Goal: Task Accomplishment & Management: Use online tool/utility

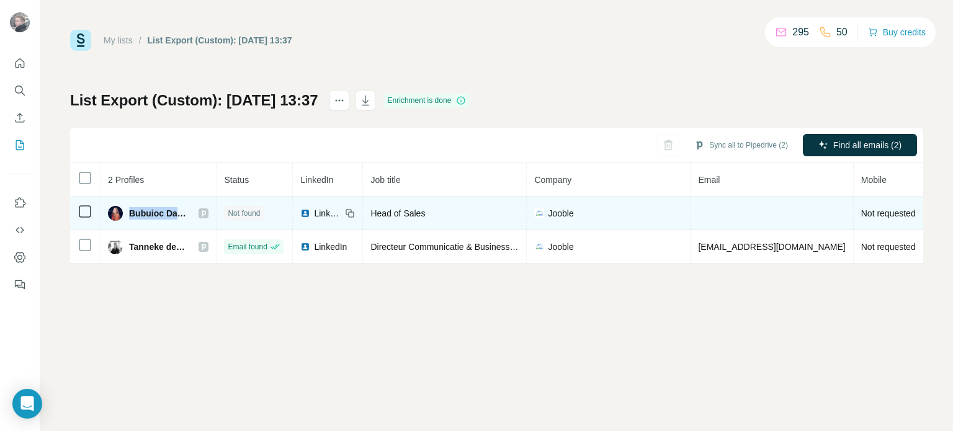
drag, startPoint x: 129, startPoint y: 213, endPoint x: 176, endPoint y: 210, distance: 47.3
click at [176, 210] on span "Bubuioc Daniela" at bounding box center [157, 213] width 57 height 12
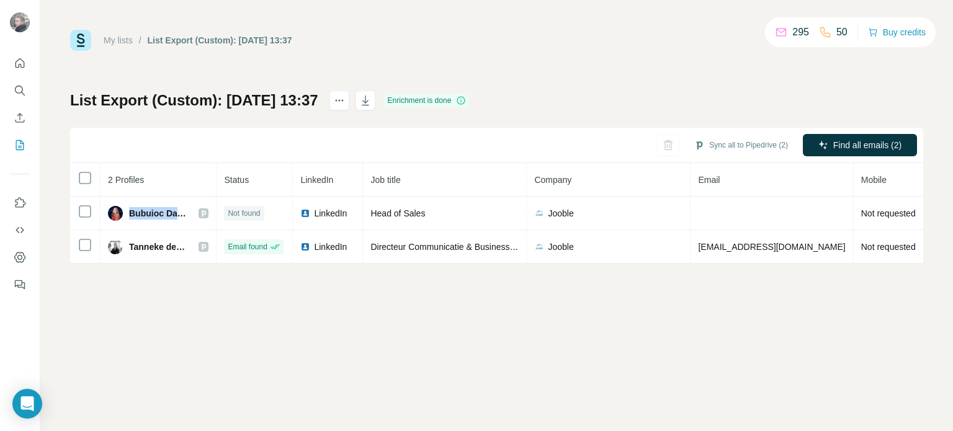
copy span "Bubuioc Da"
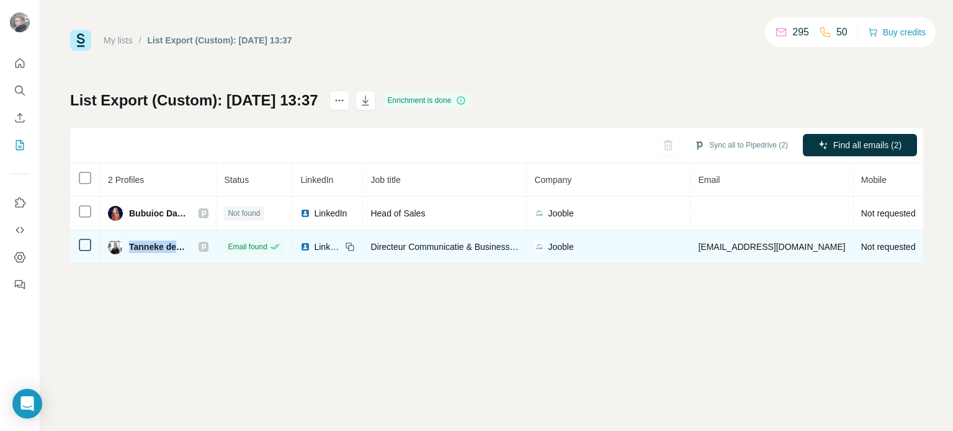
drag, startPoint x: 129, startPoint y: 242, endPoint x: 176, endPoint y: 241, distance: 46.6
click at [176, 241] on span "Tanneke de Graaf" at bounding box center [157, 247] width 57 height 12
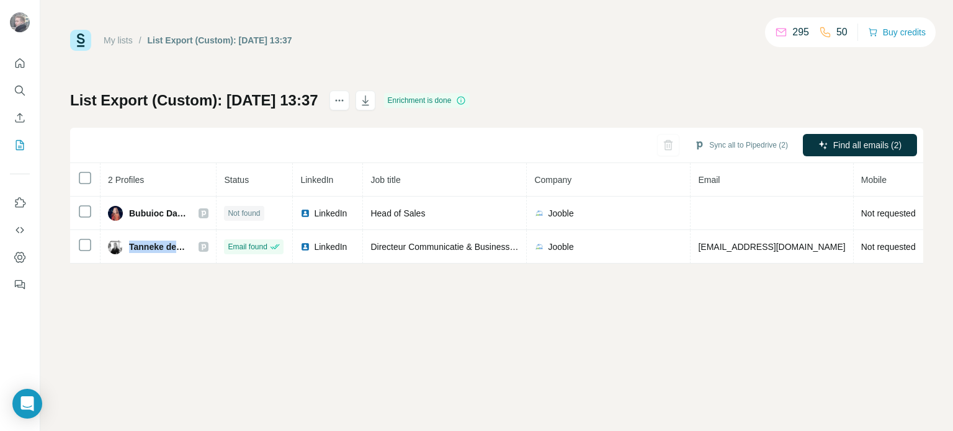
copy span "Tanneke de"
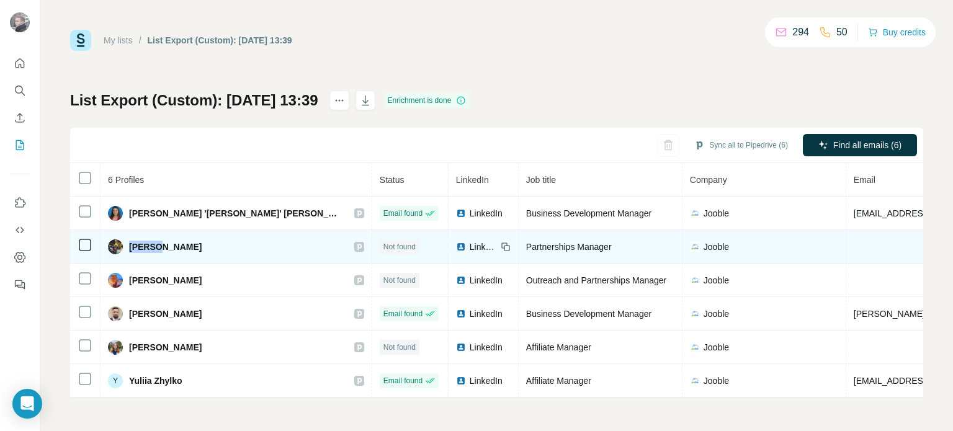
drag, startPoint x: 176, startPoint y: 251, endPoint x: 132, endPoint y: 250, distance: 43.4
click at [132, 250] on div "Max L." at bounding box center [236, 247] width 256 height 15
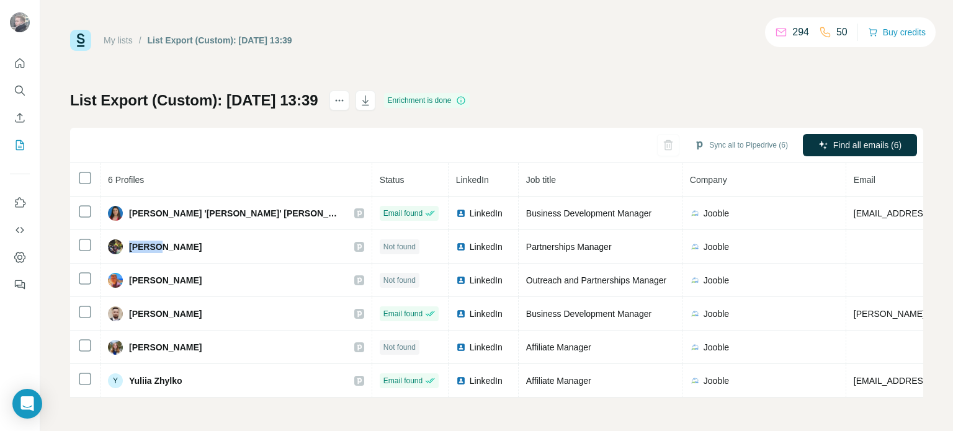
copy span "Max L."
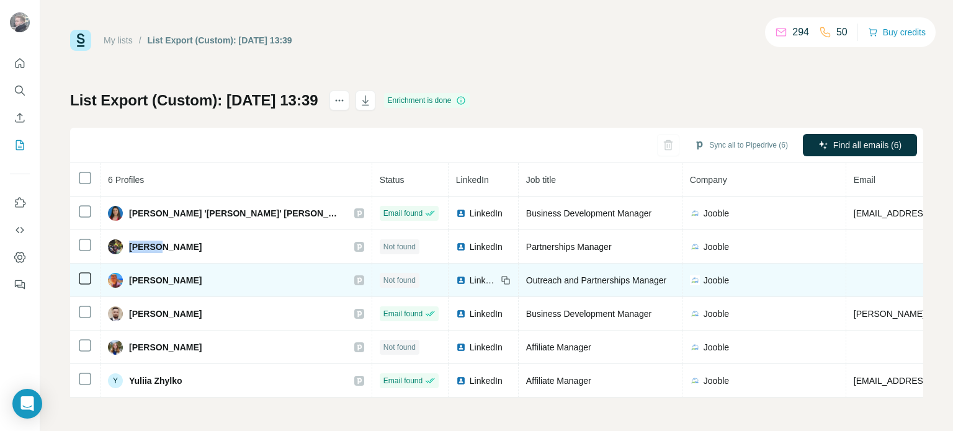
drag, startPoint x: 207, startPoint y: 277, endPoint x: 365, endPoint y: 84, distance: 249.9
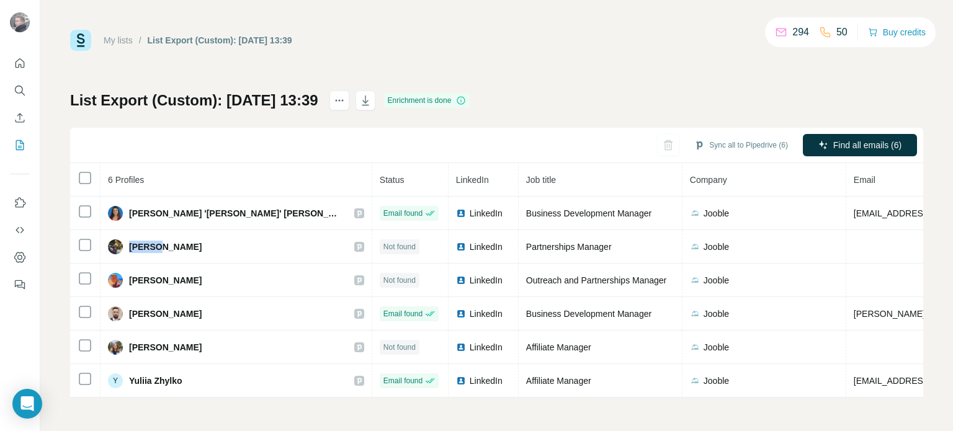
click at [130, 279] on div "Olexiy Lvovych" at bounding box center [236, 280] width 256 height 15
copy span "Olexiy Lvovych"
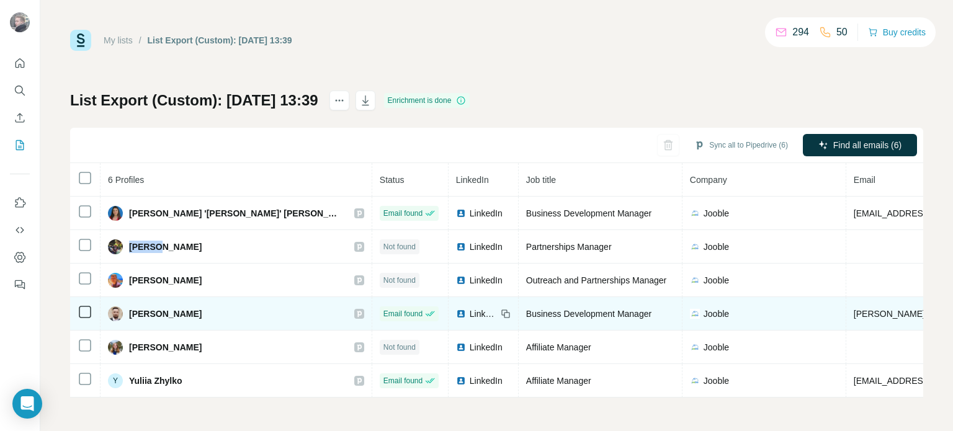
drag, startPoint x: 208, startPoint y: 313, endPoint x: 129, endPoint y: 313, distance: 78.8
click at [128, 315] on div "Tadeusz Borowski" at bounding box center [236, 314] width 256 height 15
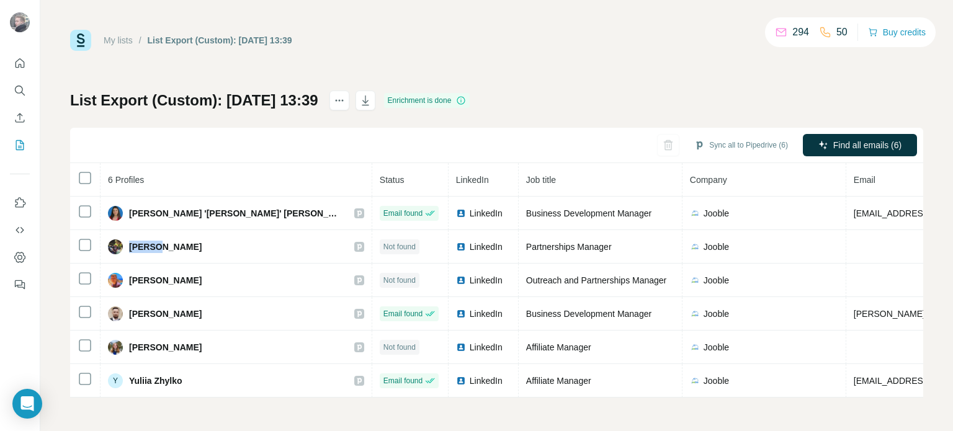
copy span "Tadeusz Borowski"
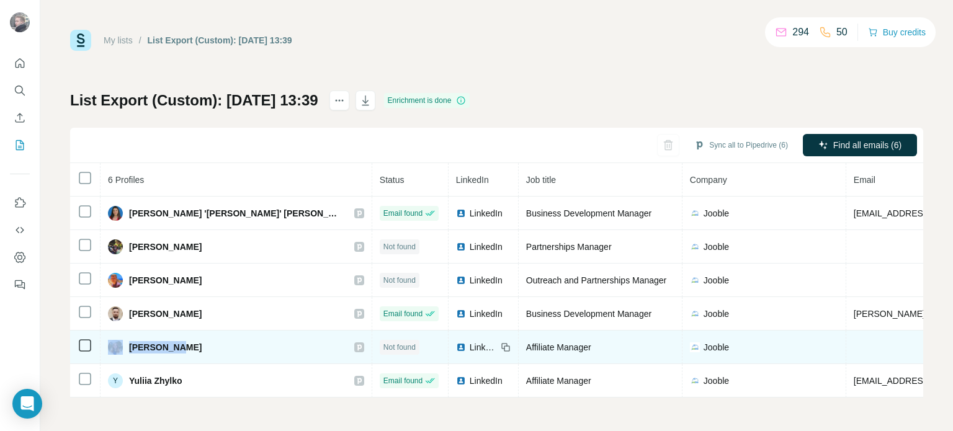
drag, startPoint x: 167, startPoint y: 345, endPoint x: 124, endPoint y: 344, distance: 42.8
click at [124, 344] on div "Yana Kukla" at bounding box center [236, 347] width 256 height 15
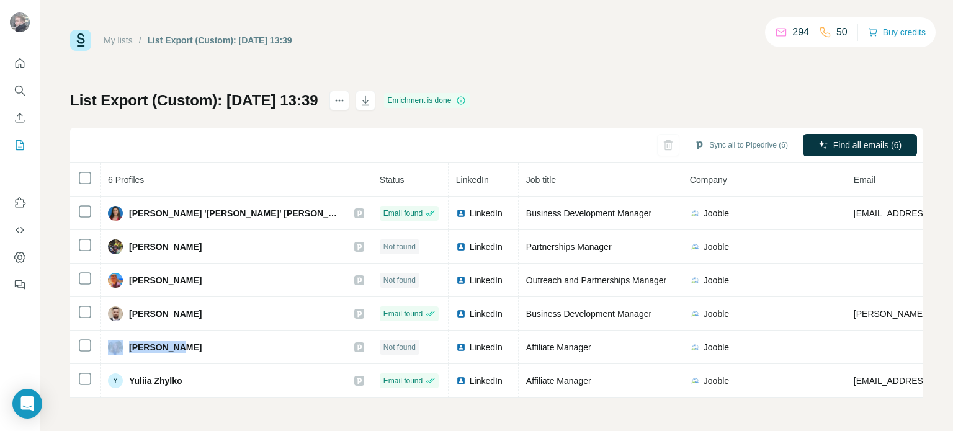
copy div "Yana Kukla"
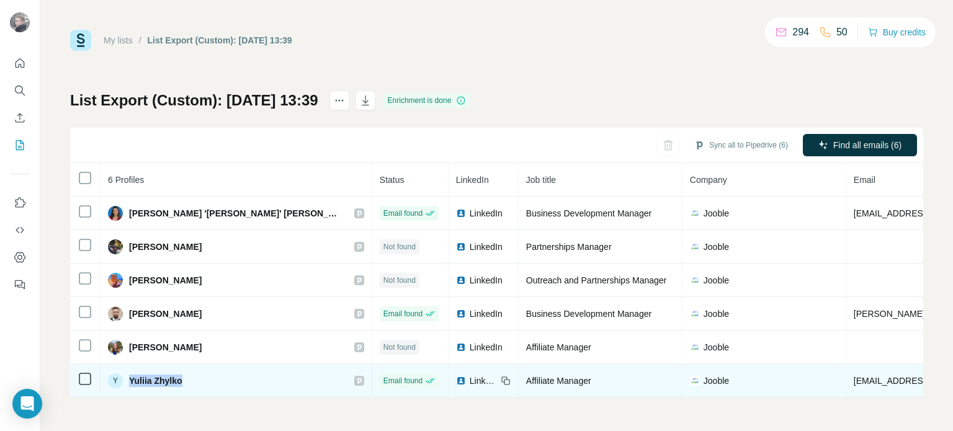
drag, startPoint x: 192, startPoint y: 377, endPoint x: 139, endPoint y: 365, distance: 54.6
click at [125, 379] on div "Y Yuliia Zhylko" at bounding box center [236, 381] width 256 height 15
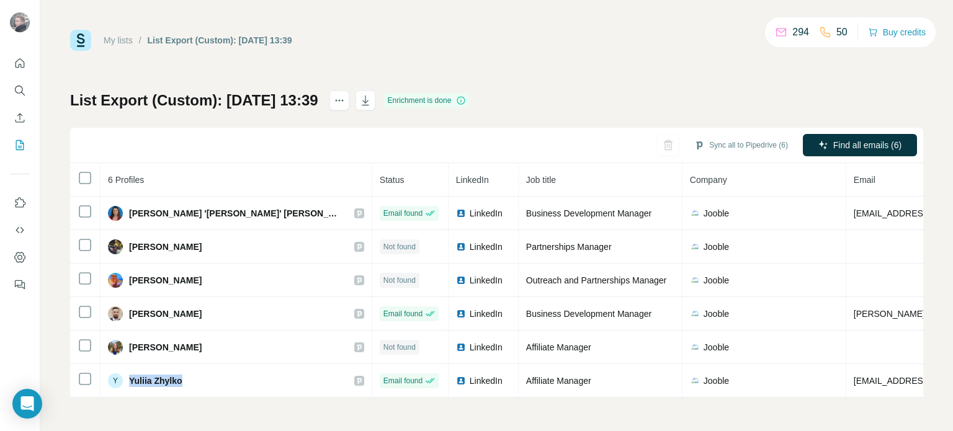
copy div "Yuliia Zhylko"
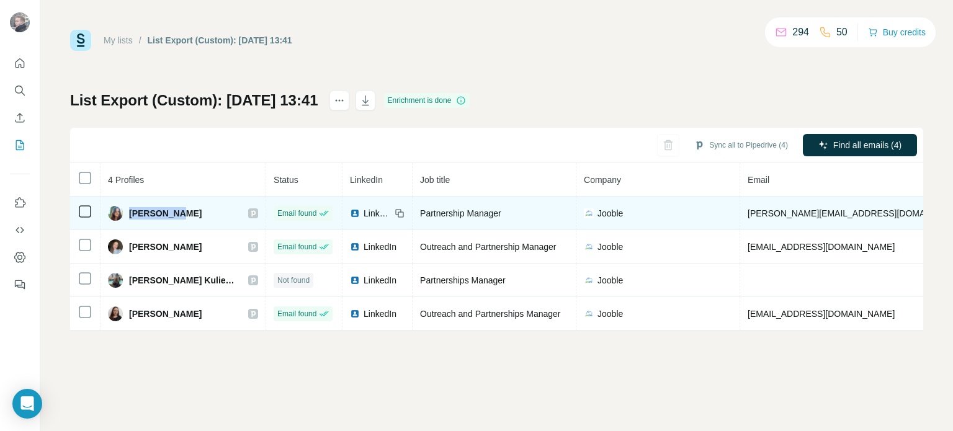
drag, startPoint x: 127, startPoint y: 213, endPoint x: 177, endPoint y: 213, distance: 49.6
click at [177, 213] on div "Diana Overchuk" at bounding box center [155, 213] width 94 height 15
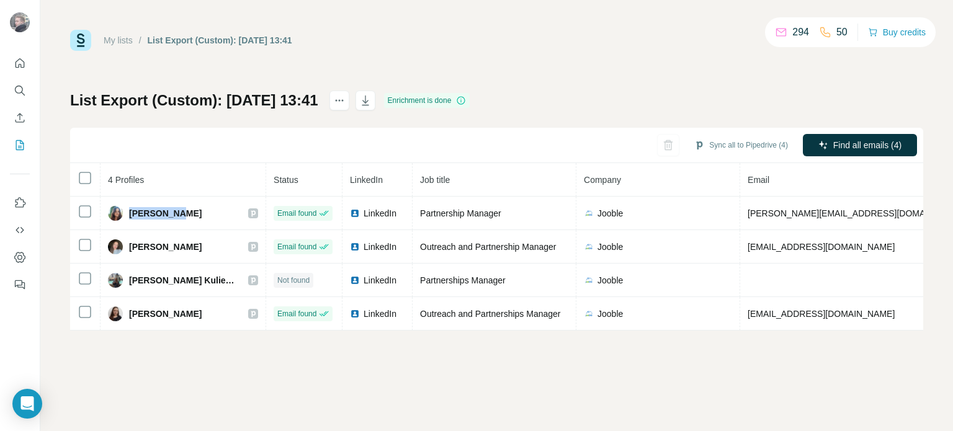
copy span "Diana Over"
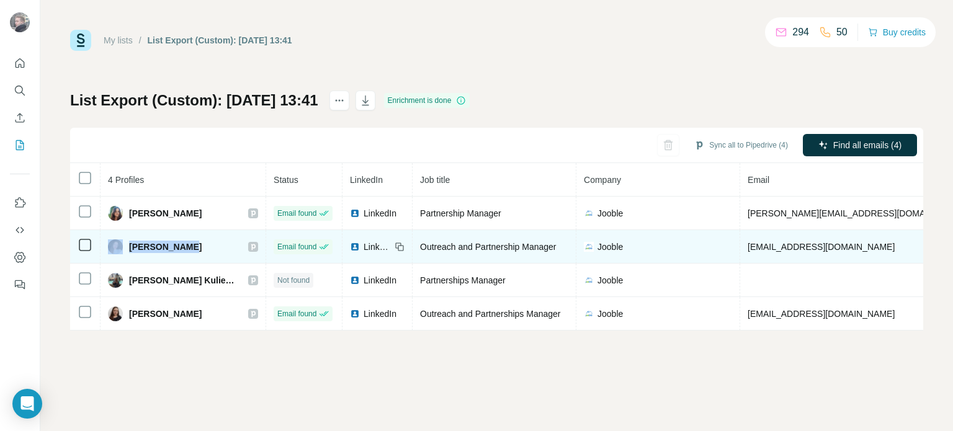
drag, startPoint x: 125, startPoint y: 243, endPoint x: 178, endPoint y: 243, distance: 53.4
click at [178, 243] on div "Iliana Berezina" at bounding box center [155, 247] width 94 height 15
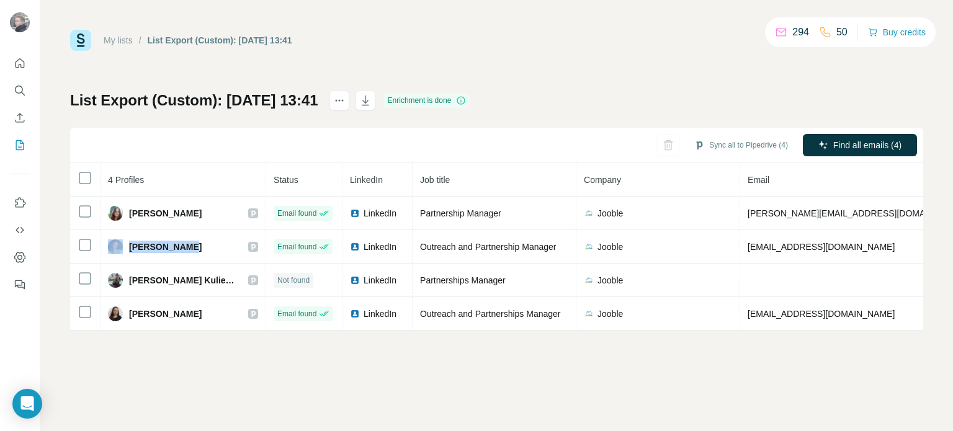
copy div "Iliana Berez"
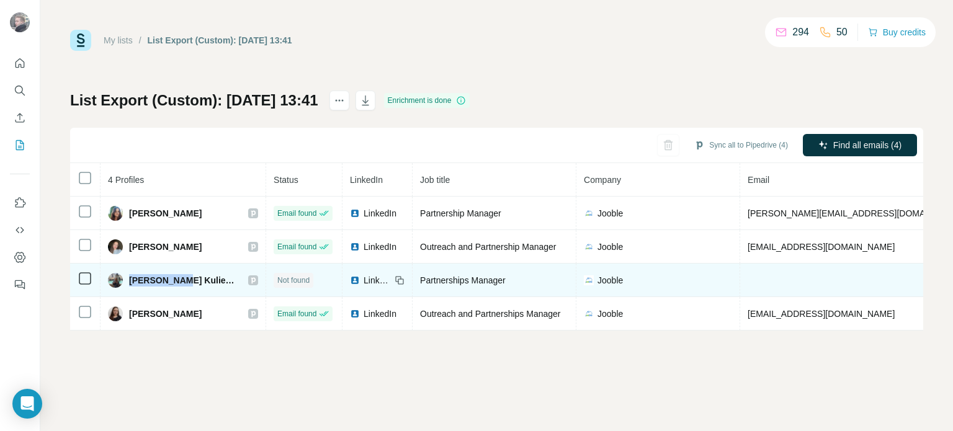
drag, startPoint x: 130, startPoint y: 276, endPoint x: 172, endPoint y: 273, distance: 42.9
click at [172, 274] on span "Polina Kulieshyna" at bounding box center [182, 280] width 107 height 12
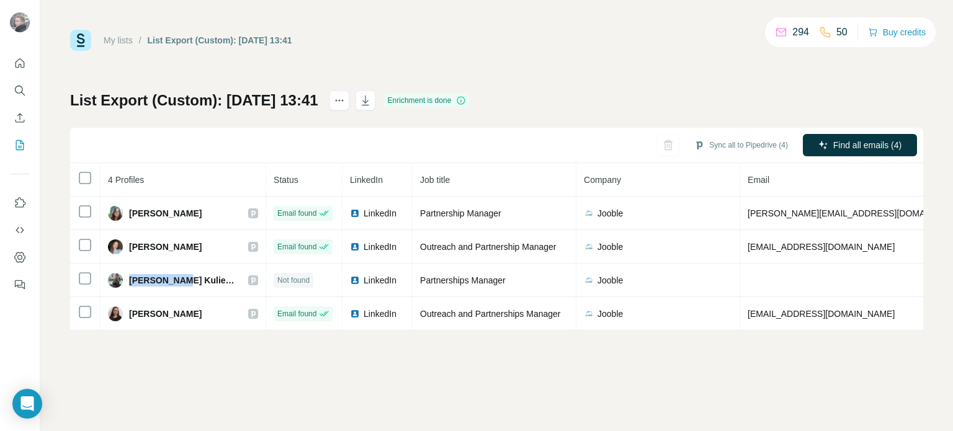
copy span "Polina Kuli"
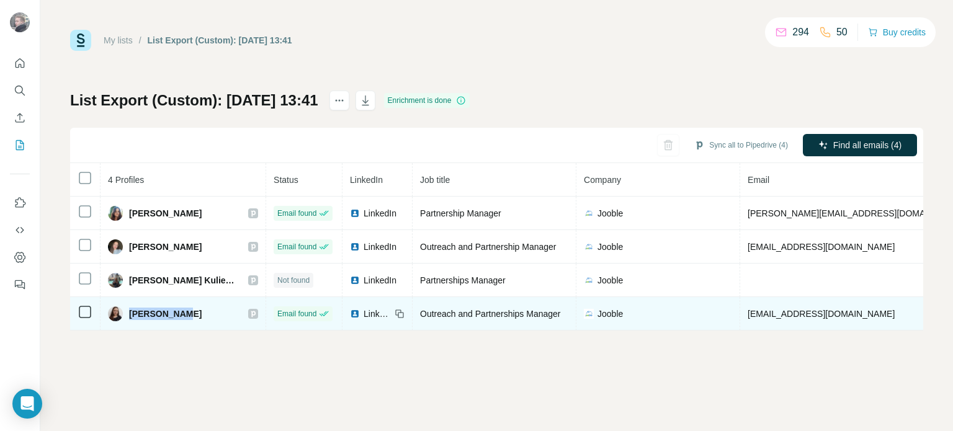
drag, startPoint x: 128, startPoint y: 307, endPoint x: 177, endPoint y: 307, distance: 49.0
click at [177, 307] on div "Tetiana Yanhol" at bounding box center [155, 314] width 94 height 15
copy span "Tetiana Yan"
